Goal: Task Accomplishment & Management: Use online tool/utility

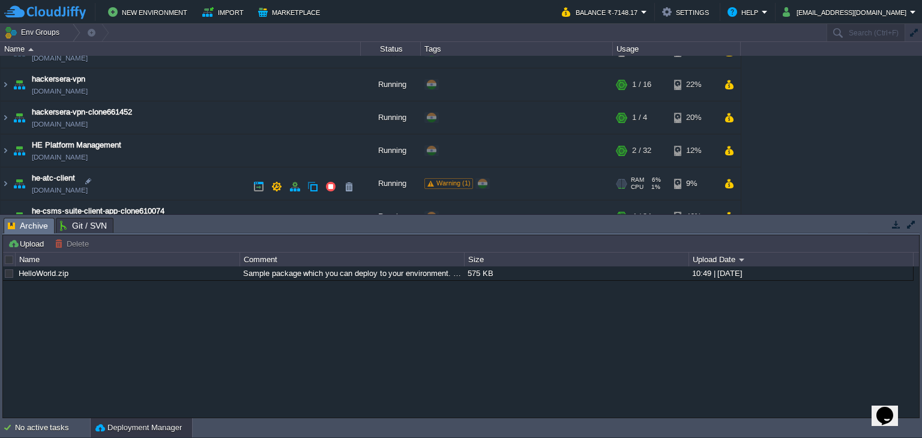
scroll to position [277, 0]
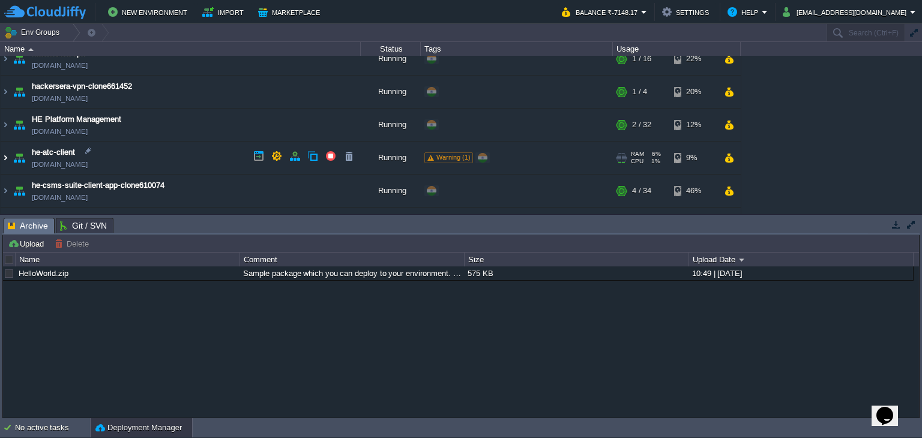
click at [8, 156] on img at bounding box center [6, 158] width 10 height 32
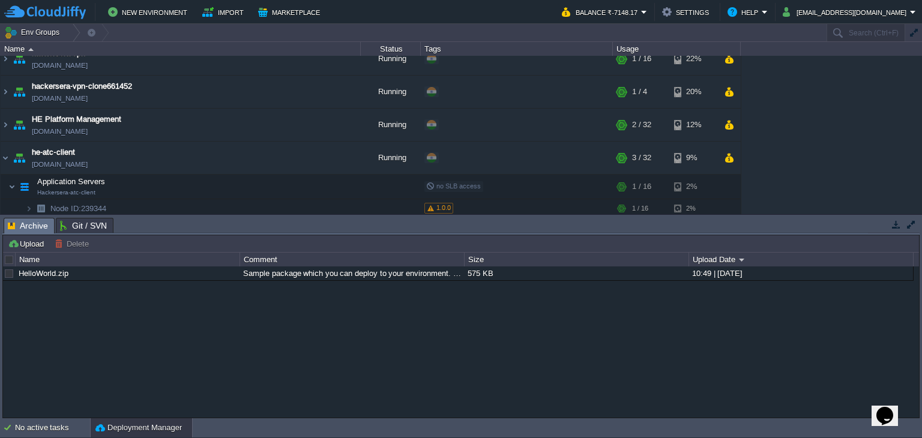
scroll to position [415, 0]
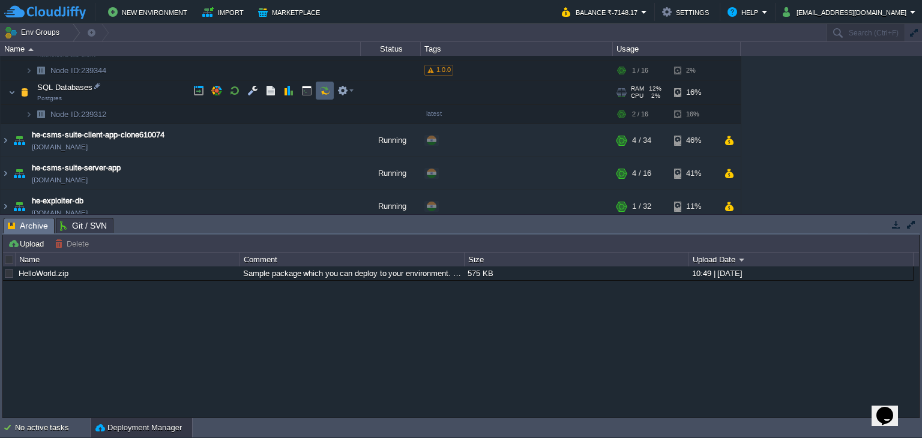
click at [331, 88] on td at bounding box center [325, 91] width 18 height 18
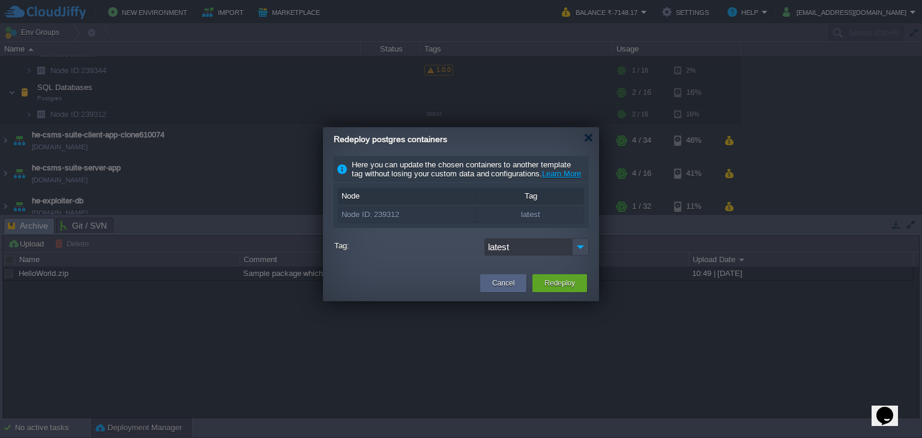
click at [571, 256] on input "latest" at bounding box center [528, 246] width 88 height 17
click at [573, 256] on img at bounding box center [580, 246] width 17 height 17
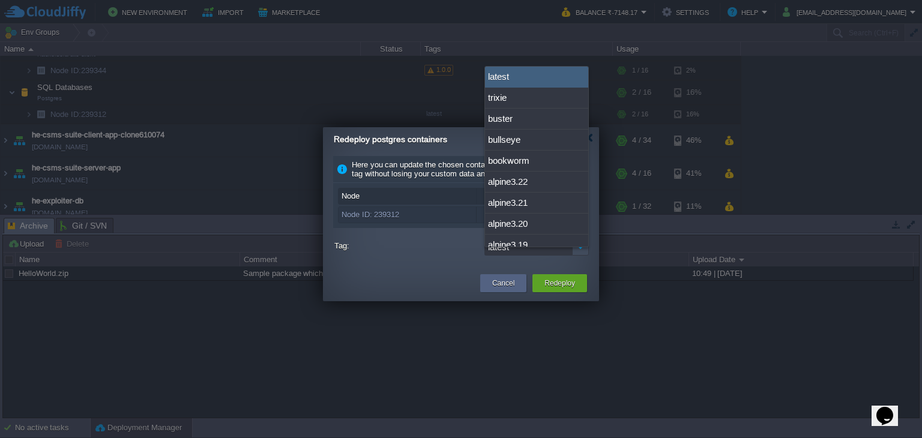
click at [454, 253] on label "Tag:" at bounding box center [407, 245] width 147 height 15
click at [484, 256] on input "latest" at bounding box center [528, 246] width 88 height 17
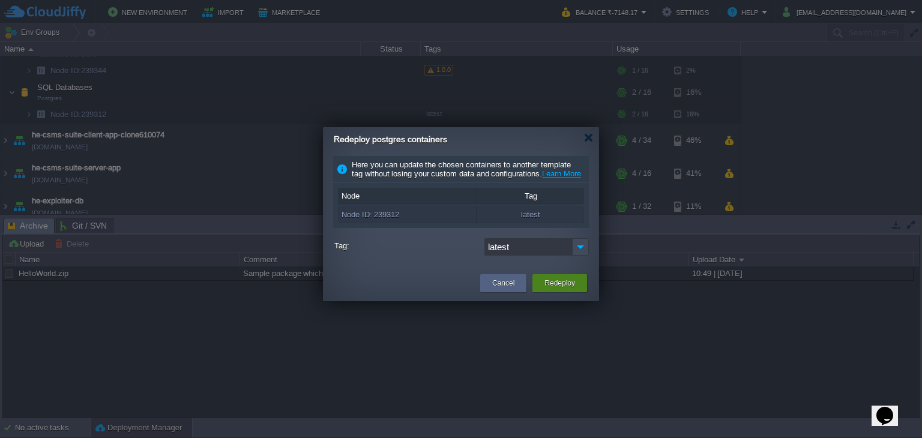
click at [540, 284] on div "Redeploy" at bounding box center [559, 283] width 55 height 18
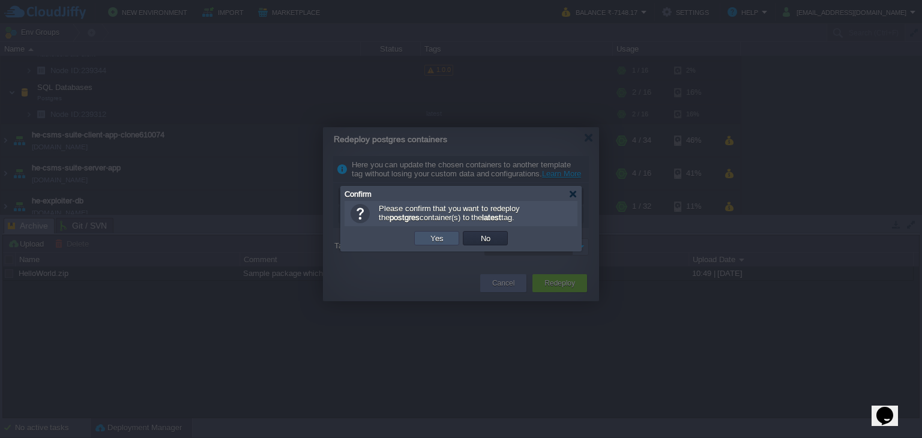
click at [443, 235] on button "Yes" at bounding box center [437, 238] width 20 height 11
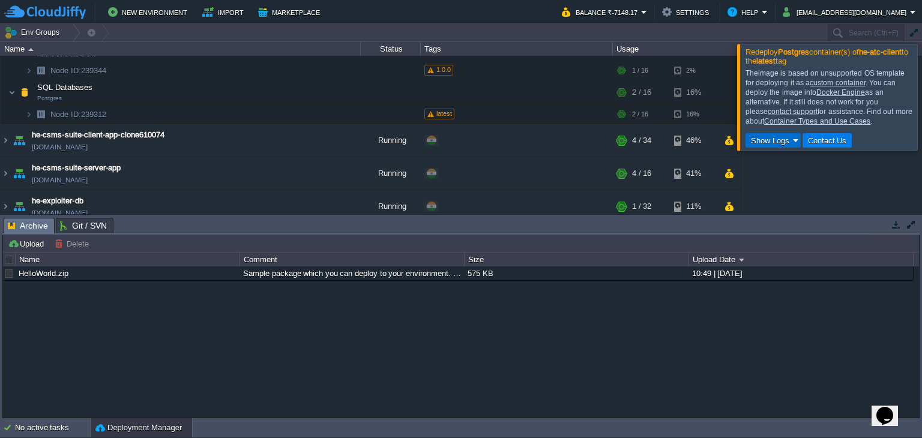
click at [764, 139] on button "Show Logs" at bounding box center [770, 140] width 46 height 11
click at [762, 175] on span "Run Log" at bounding box center [776, 175] width 29 height 9
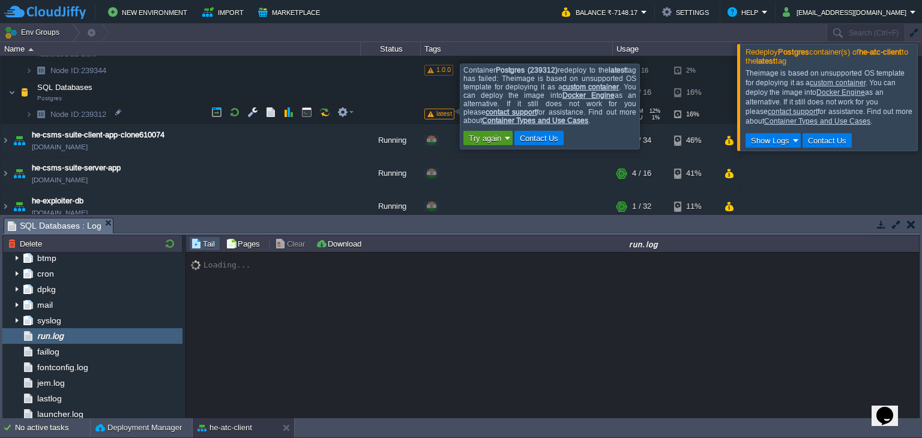
click at [496, 143] on button "Try again" at bounding box center [485, 138] width 40 height 11
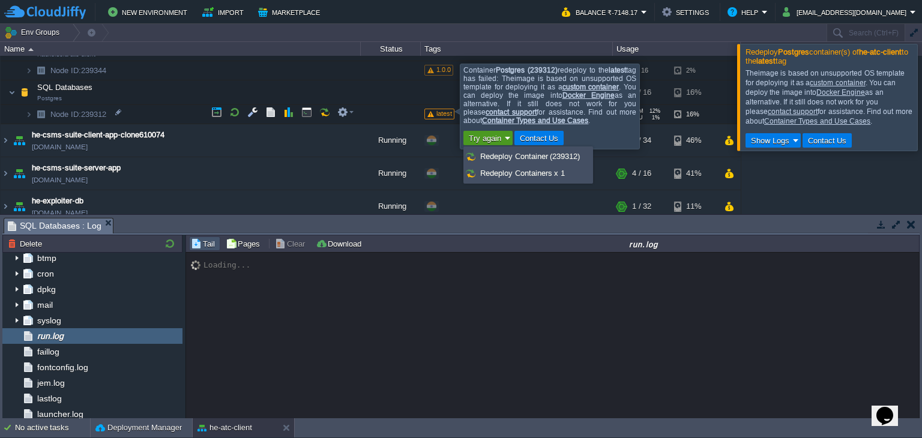
click at [491, 142] on button "Try again" at bounding box center [485, 138] width 40 height 11
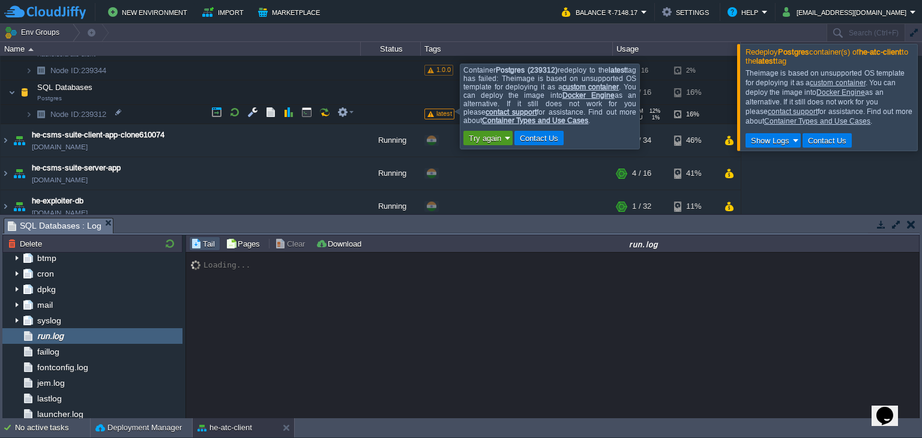
click at [487, 143] on button "Try again" at bounding box center [485, 138] width 40 height 11
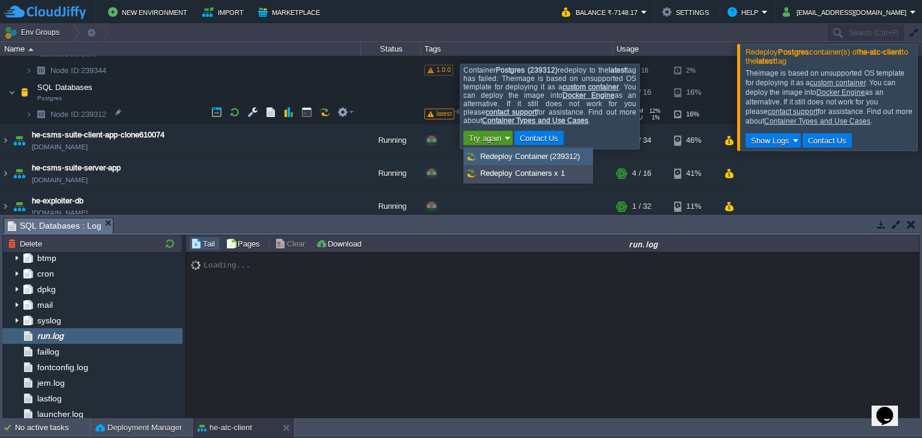
click at [488, 161] on span "Redeploy Container (239312)" at bounding box center [530, 156] width 100 height 9
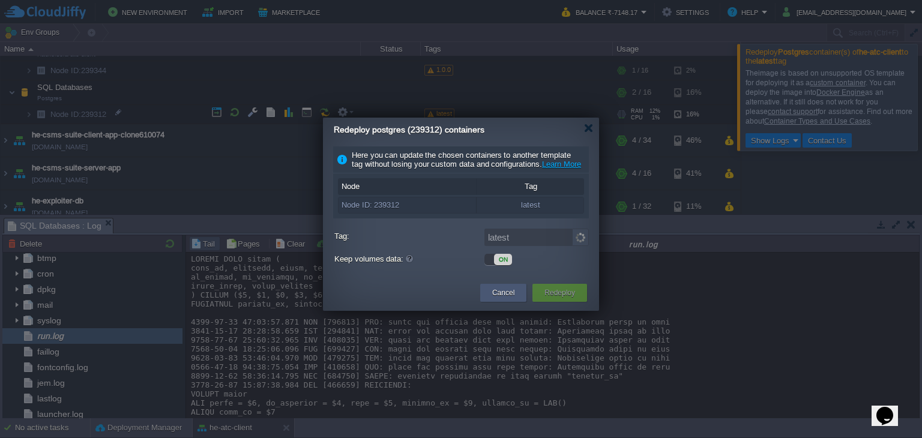
scroll to position [9164, 0]
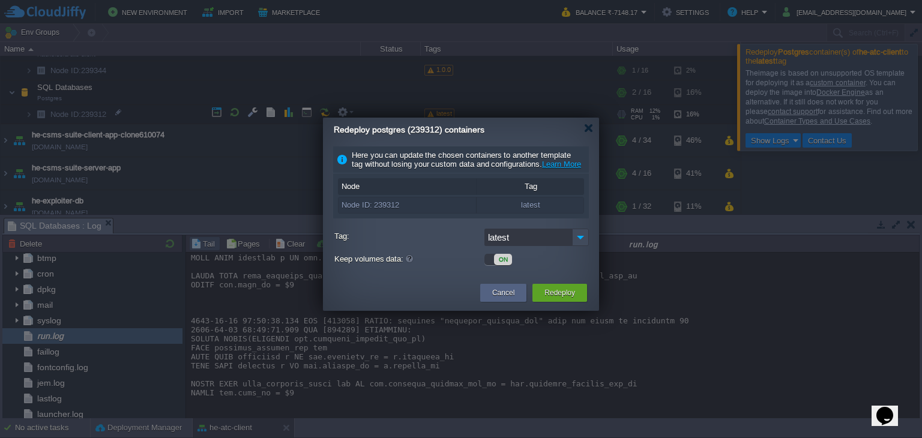
click at [502, 262] on div "ON" at bounding box center [503, 259] width 18 height 11
click at [545, 298] on button "Redeploy" at bounding box center [559, 293] width 31 height 12
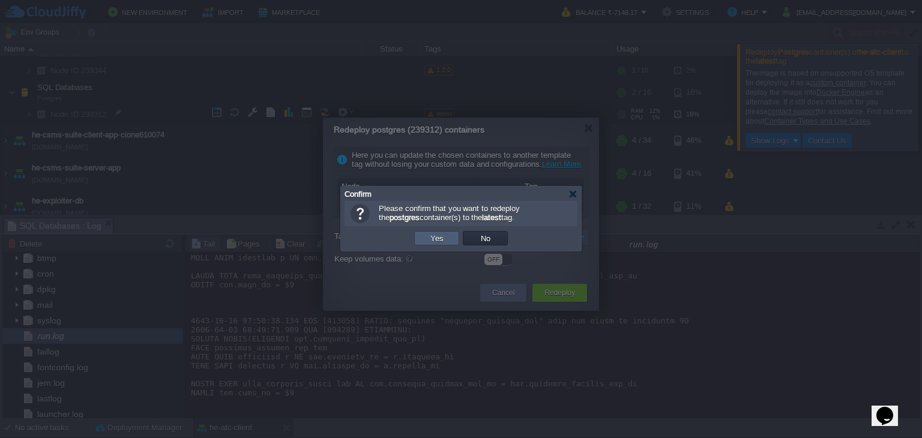
click at [446, 241] on td "Yes" at bounding box center [436, 238] width 45 height 14
